Goal: Task Accomplishment & Management: Manage account settings

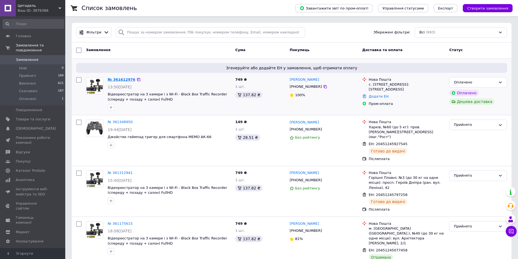
click at [123, 79] on link "№ 361612976" at bounding box center [122, 79] width 28 height 4
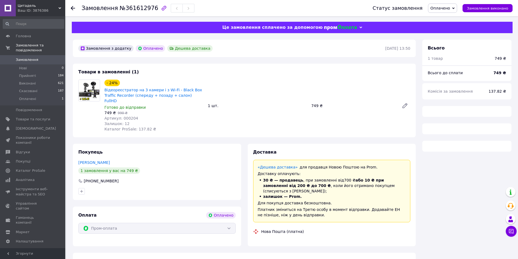
click at [456, 9] on span "Оплачено" at bounding box center [442, 8] width 29 height 9
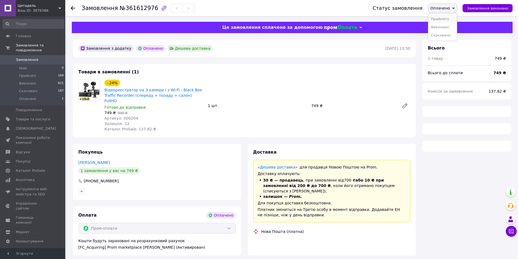
click at [452, 17] on li "Прийнято" at bounding box center [442, 19] width 29 height 8
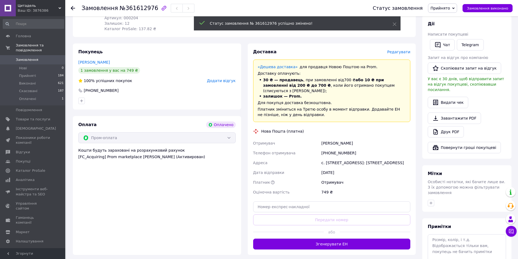
scroll to position [109, 0]
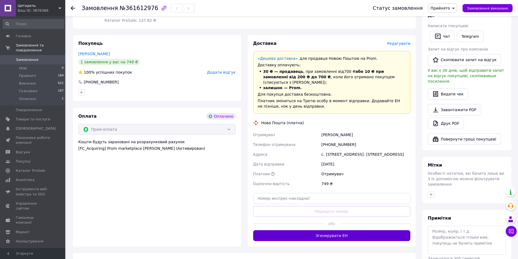
click at [339, 230] on button "Згенерувати ЕН" at bounding box center [331, 235] width 157 height 11
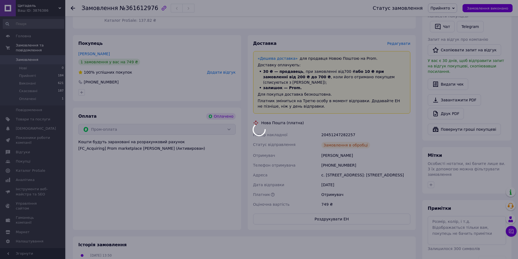
click at [336, 154] on div at bounding box center [259, 129] width 518 height 259
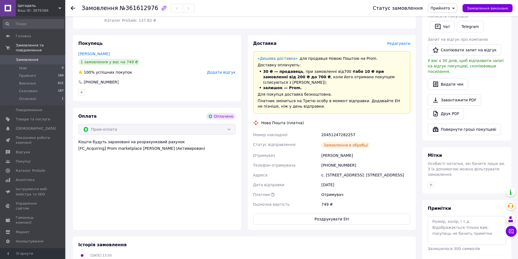
click at [334, 160] on div "[PHONE_NUMBER]" at bounding box center [365, 165] width 91 height 10
copy div "380931184486"
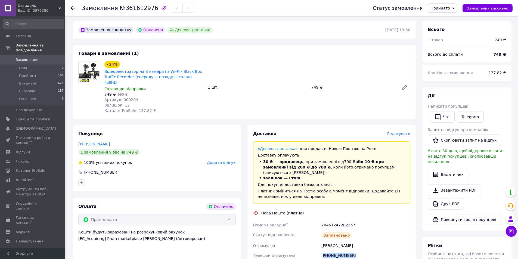
scroll to position [26, 0]
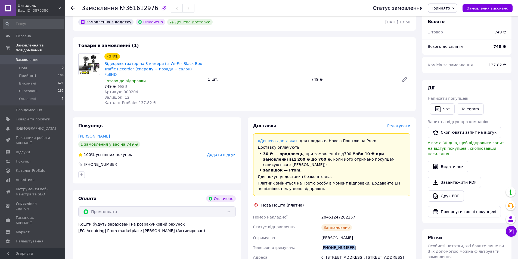
click at [334, 253] on div "с. [STREET_ADDRESS]: [STREET_ADDRESS]" at bounding box center [365, 258] width 91 height 10
copy div "[GEOGRAPHIC_DATA]"
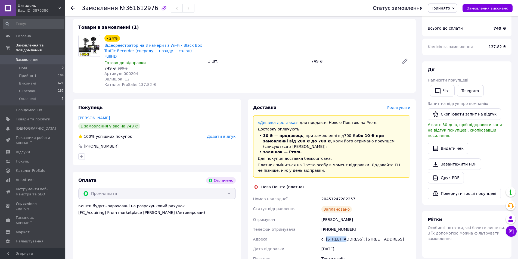
scroll to position [54, 0]
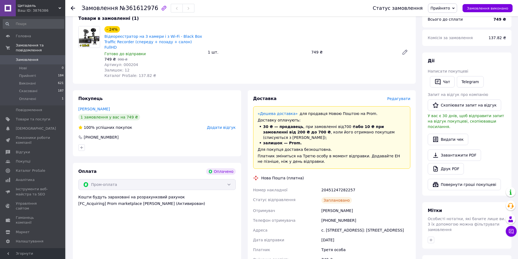
click at [336, 185] on div "20451247282257" at bounding box center [365, 190] width 91 height 10
copy div "20451247282257"
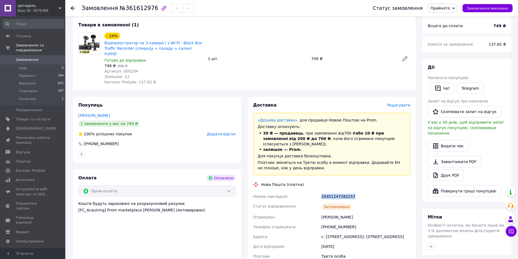
scroll to position [54, 0]
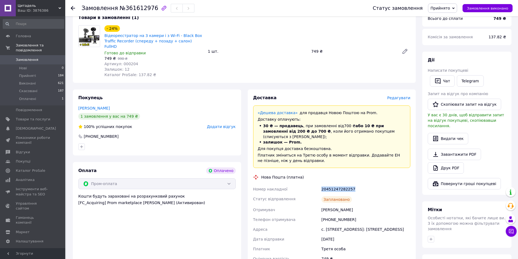
click at [341, 184] on div "20451247282257" at bounding box center [365, 189] width 91 height 10
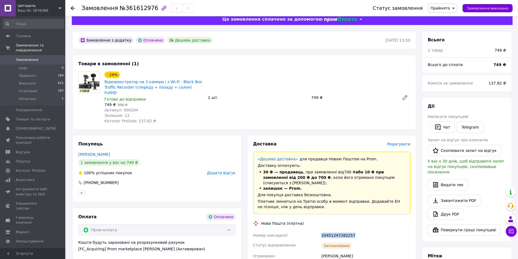
scroll to position [0, 0]
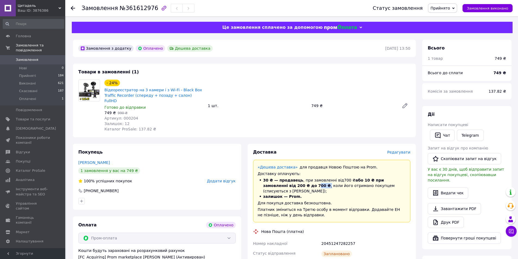
drag, startPoint x: 280, startPoint y: 181, endPoint x: 291, endPoint y: 181, distance: 11.2
click at [291, 181] on li "30 ₴ — продавець , при замовленні від 700 ₴ або 10 ₴ при замовленні від 200 ₴ д…" at bounding box center [332, 186] width 148 height 16
drag, startPoint x: 258, startPoint y: 193, endPoint x: 297, endPoint y: 200, distance: 40.6
click at [297, 200] on div "«Дешева доставка»   для продавця [GEOGRAPHIC_DATA] на Prom. Доставку оплачують:…" at bounding box center [331, 191] width 157 height 63
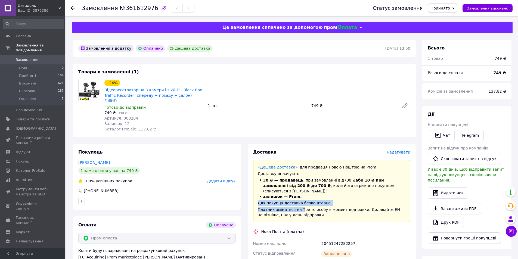
click at [297, 207] on div "Платник зміниться на Третю особу в момент відправки. Додавайте ЕН не пізніше, н…" at bounding box center [332, 212] width 148 height 11
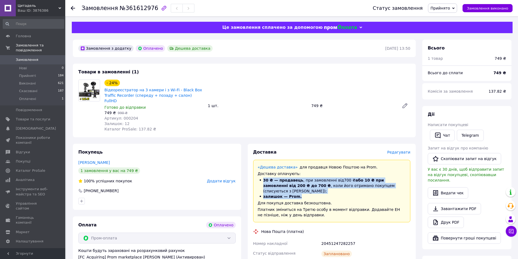
drag, startPoint x: 263, startPoint y: 175, endPoint x: 297, endPoint y: 185, distance: 36.0
click at [297, 185] on ul "30 ₴ — продавець , при замовленні від 700 ₴ або 10 ₴ при замовленні від 200 ₴ д…" at bounding box center [332, 189] width 148 height 22
click at [297, 194] on li "залишок — Prom." at bounding box center [332, 196] width 148 height 5
drag, startPoint x: 297, startPoint y: 184, endPoint x: 270, endPoint y: 179, distance: 27.7
click at [270, 179] on ul "30 ₴ — продавець , при замовленні від 700 ₴ або 10 ₴ при замовленні від 200 ₴ д…" at bounding box center [332, 189] width 148 height 22
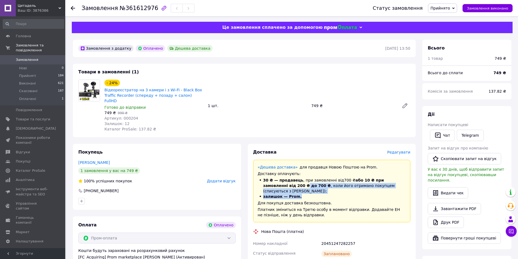
click at [270, 179] on span "або 10 ₴ при замовленні від 200 ₴ до 700 ₴" at bounding box center [323, 183] width 121 height 10
drag, startPoint x: 262, startPoint y: 174, endPoint x: 297, endPoint y: 184, distance: 36.0
click at [297, 184] on ul "30 ₴ — продавець , при замовленні від 700 ₴ або 10 ₴ при замовленні від 200 ₴ д…" at bounding box center [332, 189] width 148 height 22
click at [297, 194] on li "залишок — Prom." at bounding box center [332, 196] width 148 height 5
drag, startPoint x: 293, startPoint y: 186, endPoint x: 267, endPoint y: 177, distance: 27.4
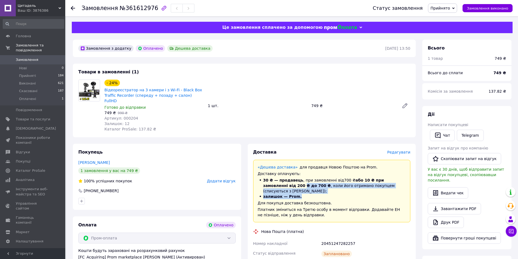
click at [267, 178] on ul "30 ₴ — продавець , при замовленні від 700 ₴ або 10 ₴ при замовленні від 200 ₴ д…" at bounding box center [332, 189] width 148 height 22
click at [267, 178] on span "30 ₴ — продавець" at bounding box center [283, 180] width 40 height 4
drag, startPoint x: 263, startPoint y: 176, endPoint x: 298, endPoint y: 184, distance: 36.3
click at [298, 184] on ul "30 ₴ — продавець , при замовленні від 700 ₴ або 10 ₴ при замовленні від 200 ₴ д…" at bounding box center [332, 189] width 148 height 22
click at [299, 194] on li "залишок — Prom." at bounding box center [332, 196] width 148 height 5
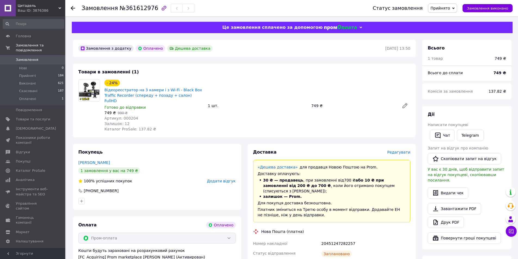
click at [328, 239] on div "20451247282257" at bounding box center [365, 244] width 91 height 10
copy div "20451247282257"
click at [332, 239] on div "20451247282257" at bounding box center [365, 244] width 91 height 10
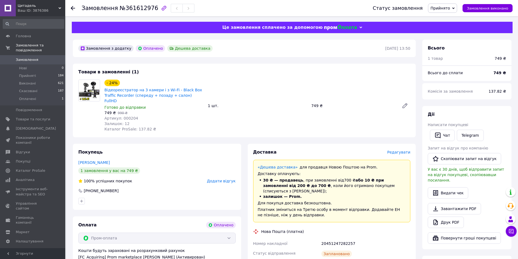
click at [136, 8] on span "№361612976" at bounding box center [139, 8] width 39 height 7
copy span "361612976"
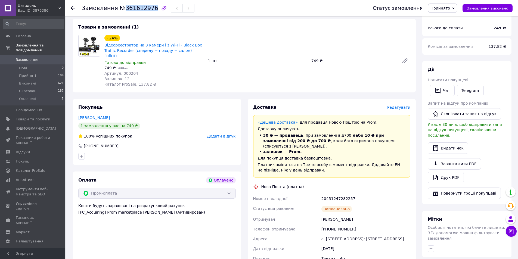
scroll to position [54, 0]
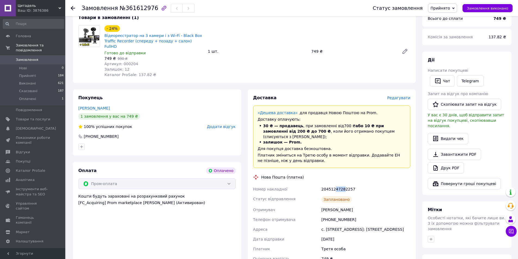
drag, startPoint x: 342, startPoint y: 179, endPoint x: 334, endPoint y: 179, distance: 8.4
click at [334, 184] on div "20451247282257" at bounding box center [365, 189] width 91 height 10
click at [338, 81] on div "Замовлення з додатку Оплачено Дешева доставка [DATE] 13:50 Товари в замовленні …" at bounding box center [244, 180] width 349 height 390
